Goal: Task Accomplishment & Management: Complete application form

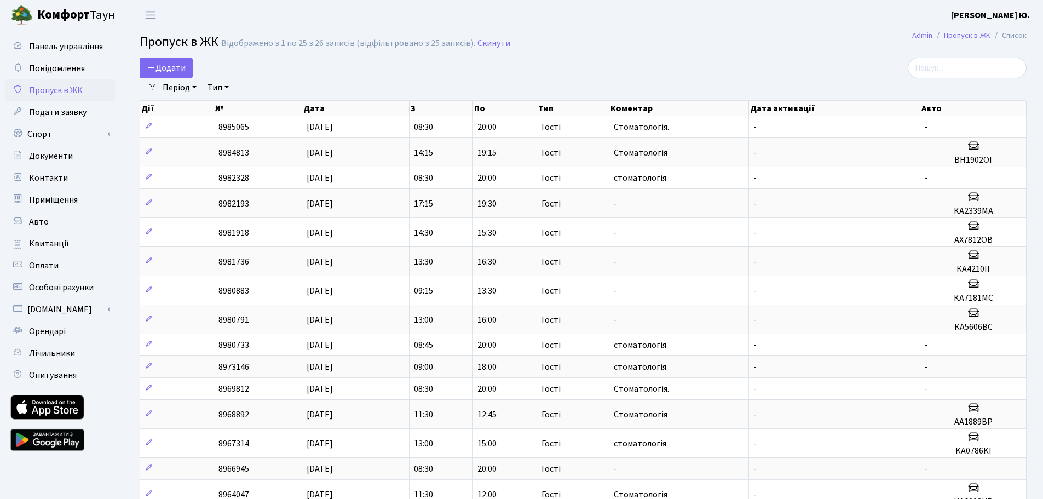
select select "25"
click at [168, 67] on span "Додати" at bounding box center [166, 68] width 39 height 12
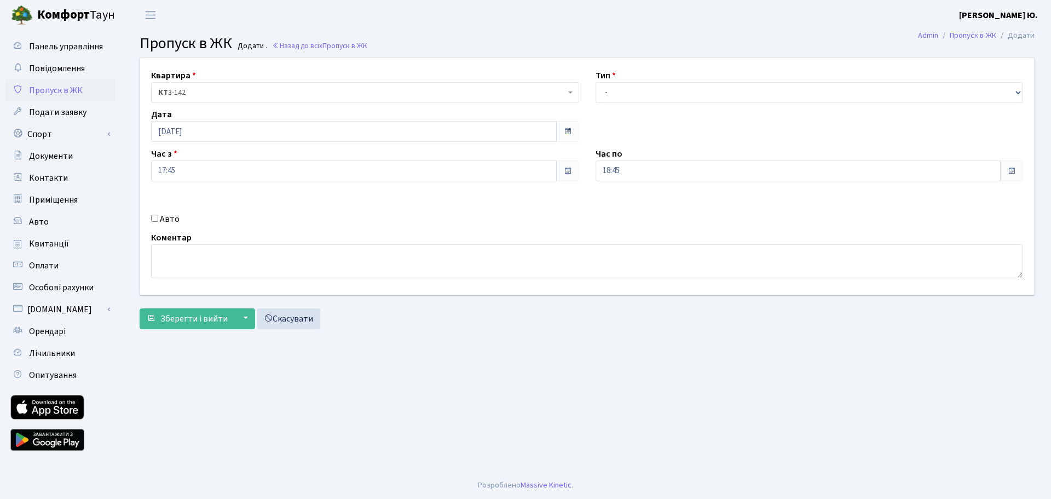
click at [153, 217] on input "Авто" at bounding box center [154, 218] width 7 height 7
checkbox input "true"
type input "КА5688МТ"
click at [635, 96] on select "- Доставка Таксі Гості Сервіс" at bounding box center [810, 92] width 428 height 21
select select "3"
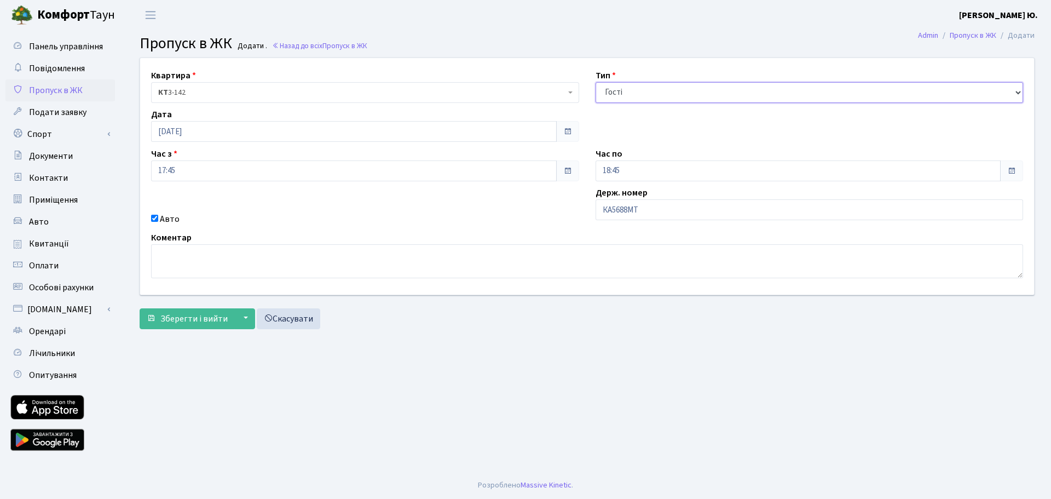
click at [596, 82] on select "- Доставка Таксі Гості Сервіс" at bounding box center [810, 92] width 428 height 21
click at [628, 170] on input "18:45" at bounding box center [799, 170] width 406 height 21
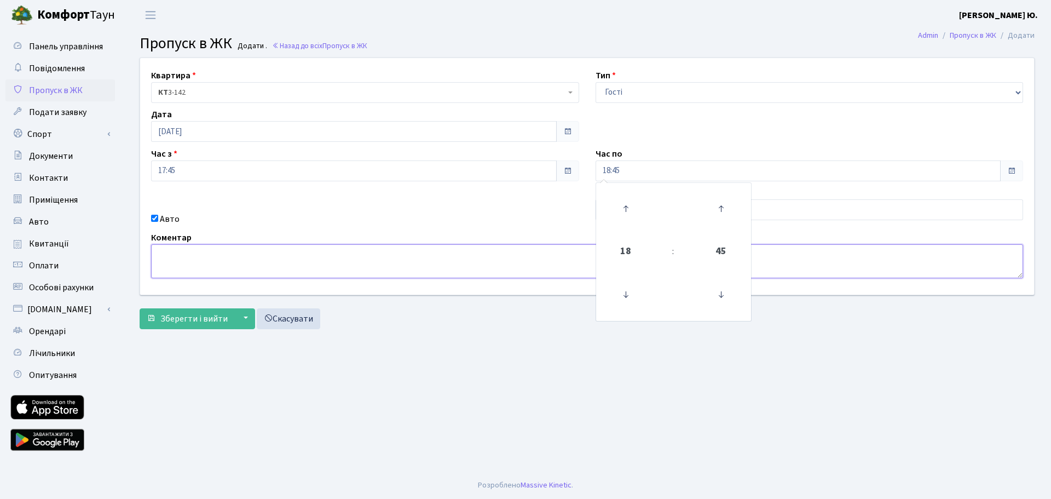
click at [250, 266] on textarea at bounding box center [587, 261] width 872 height 34
click at [164, 253] on textarea "сТОМАТОЛОГІЯ" at bounding box center [587, 261] width 872 height 34
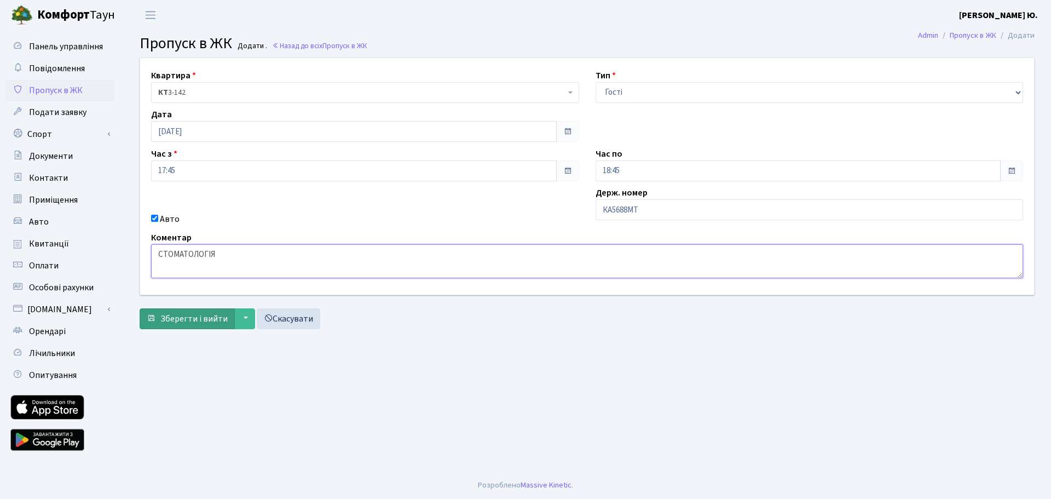
type textarea "СТОМАТОЛОГІЯ"
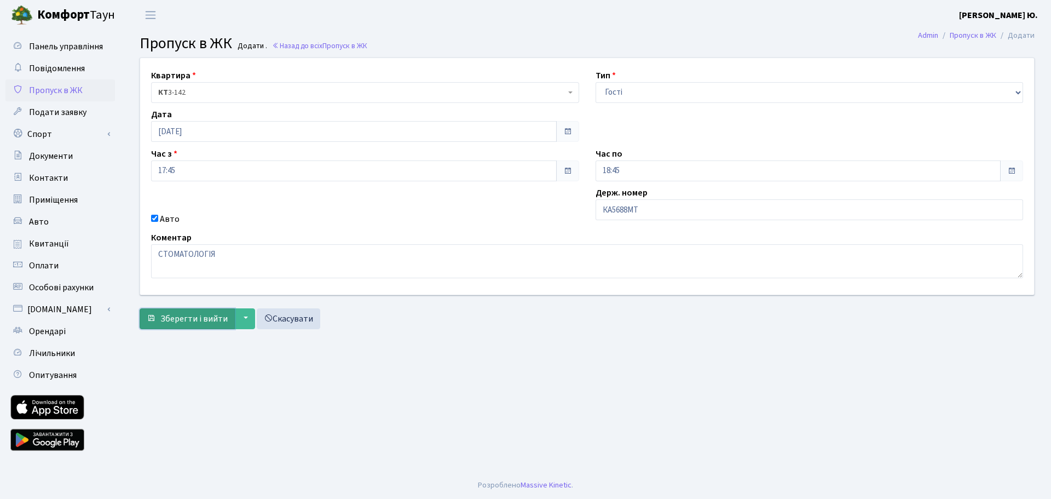
click at [201, 318] on span "Зберегти і вийти" at bounding box center [193, 319] width 67 height 12
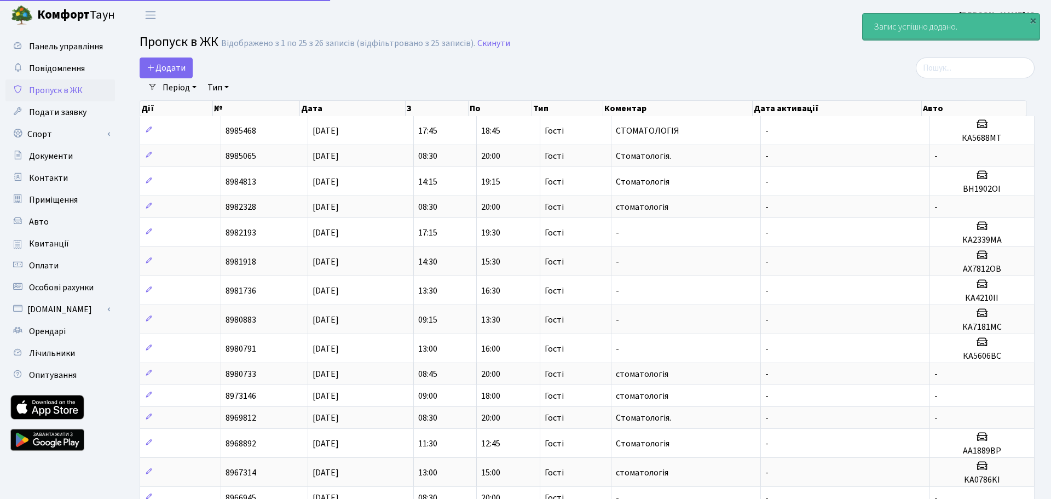
select select "25"
